Goal: Task Accomplishment & Management: Manage account settings

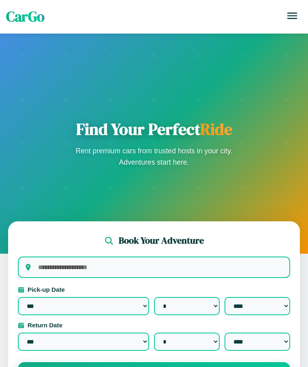
select select "*"
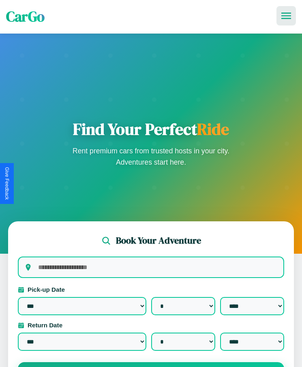
click at [286, 16] on icon at bounding box center [286, 16] width 10 height 6
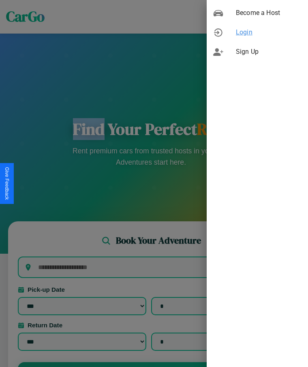
click at [257, 32] on span "Login" at bounding box center [269, 33] width 66 height 10
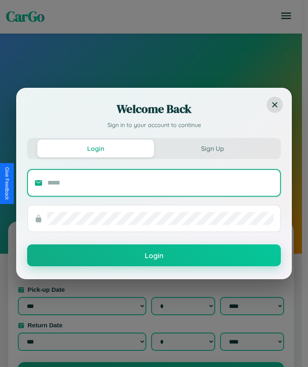
click at [160, 183] on input "text" at bounding box center [160, 183] width 226 height 13
type input "**********"
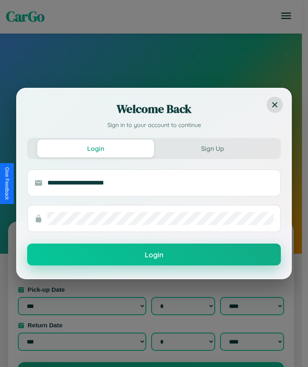
click at [154, 255] on button "Login" at bounding box center [153, 255] width 253 height 22
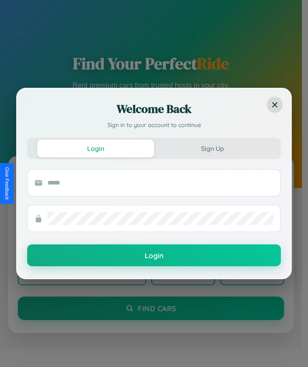
scroll to position [129, 0]
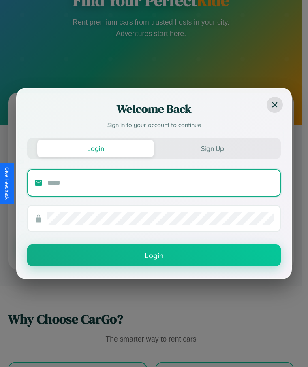
click at [151, 183] on input "text" at bounding box center [160, 183] width 226 height 13
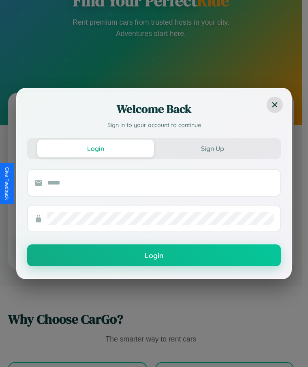
click at [151, 139] on div "Login Sign Up" at bounding box center [153, 148] width 253 height 21
